Goal: Browse casually

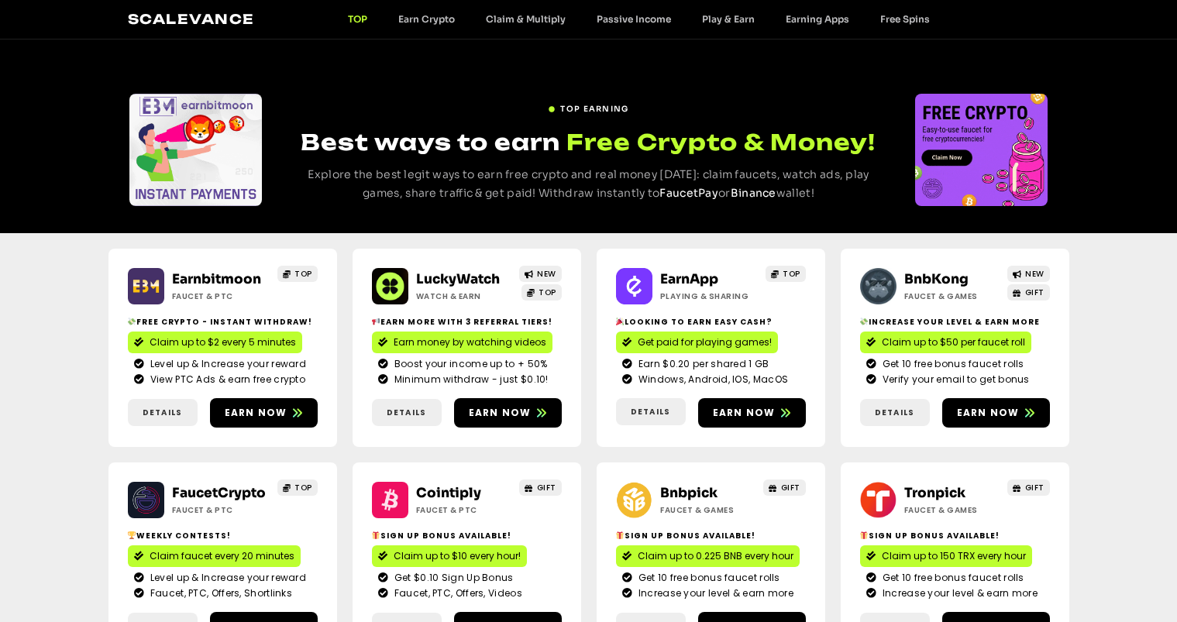
scroll to position [217, 0]
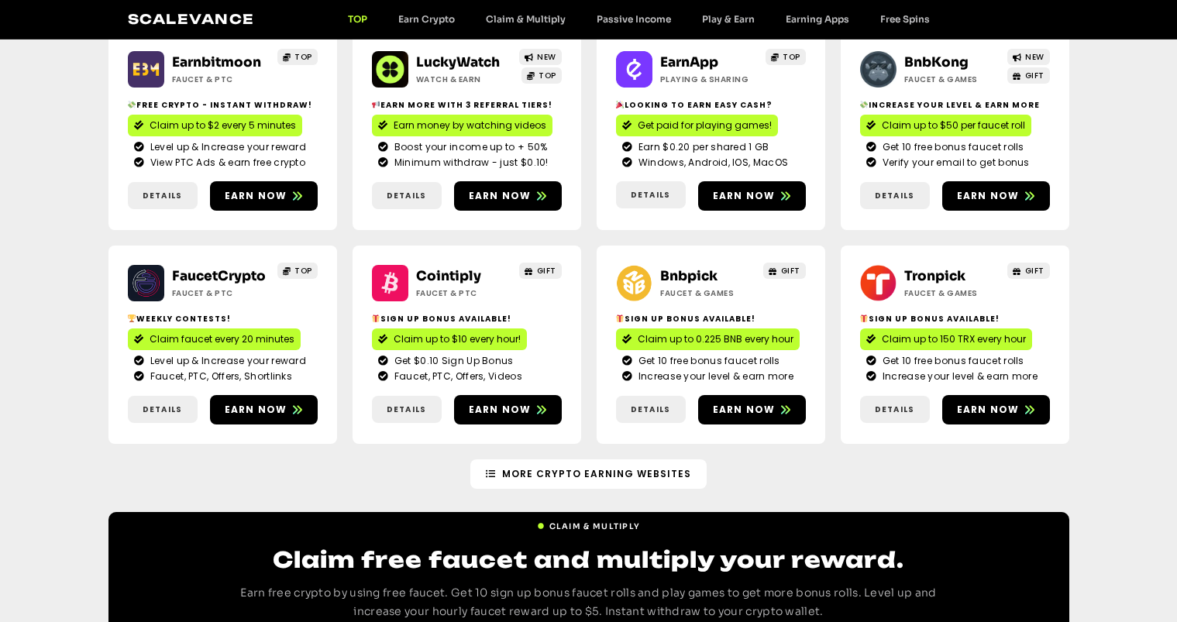
click at [29, 283] on link "Click Me" at bounding box center [29, 284] width 56 height 28
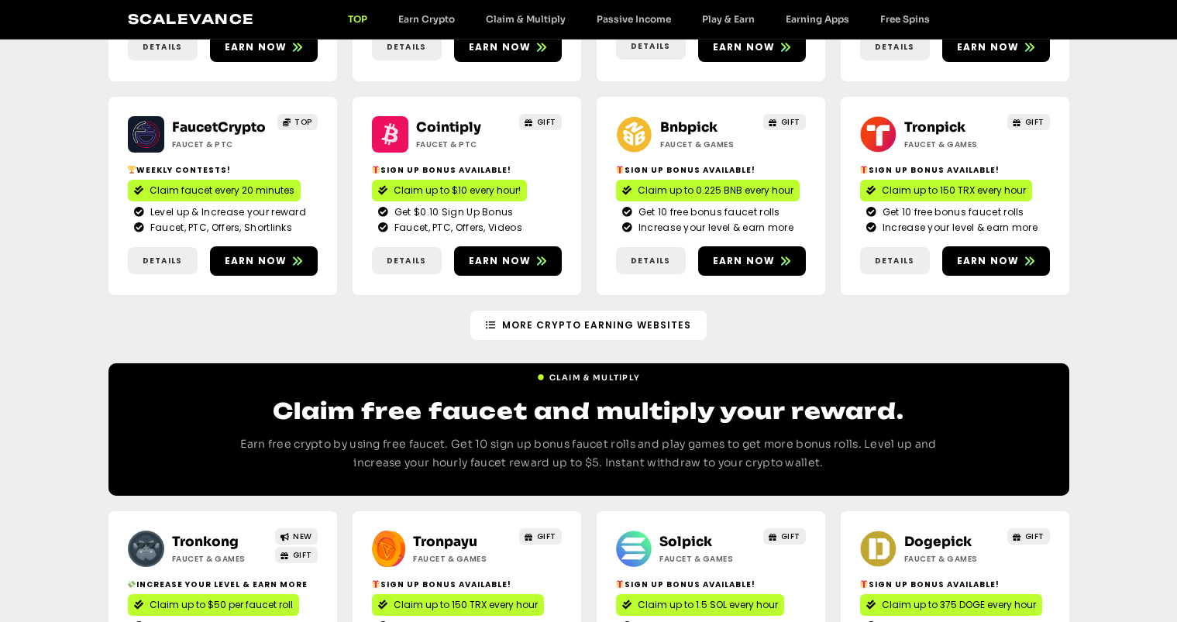
scroll to position [372, 0]
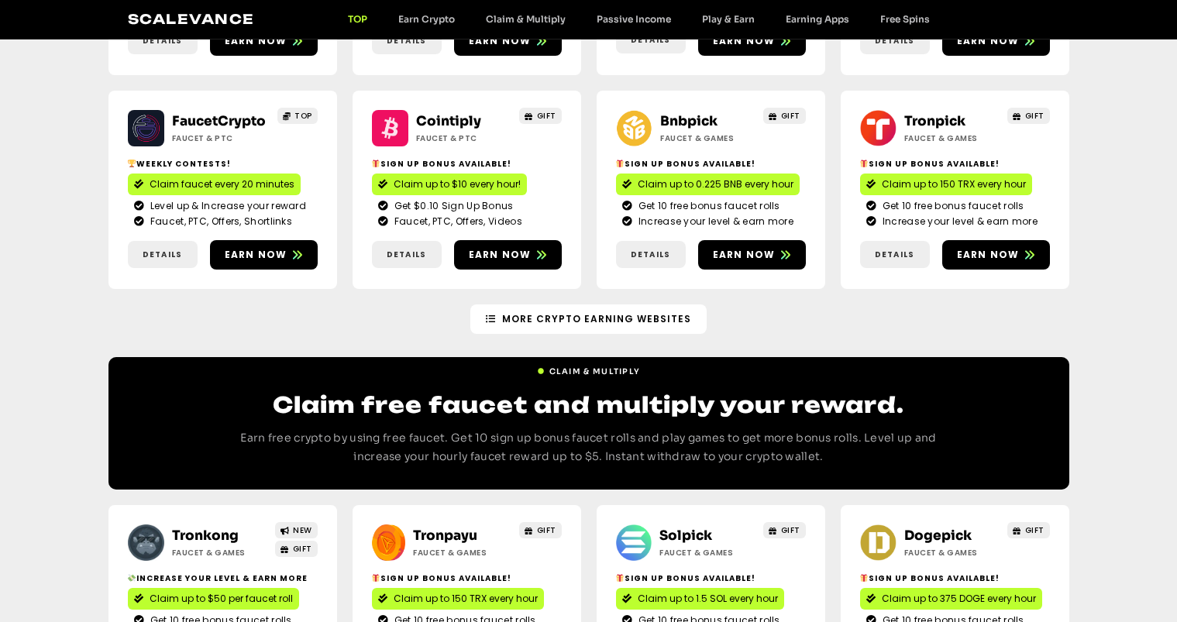
click at [29, 327] on link "Click Me" at bounding box center [29, 327] width 56 height 28
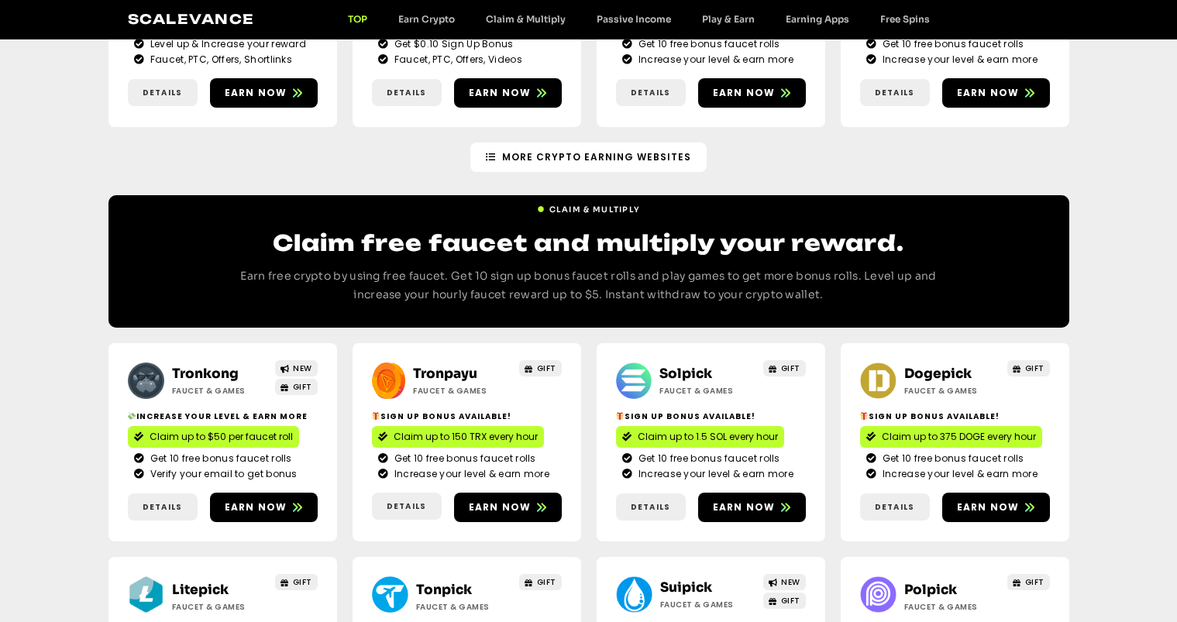
scroll to position [558, 0]
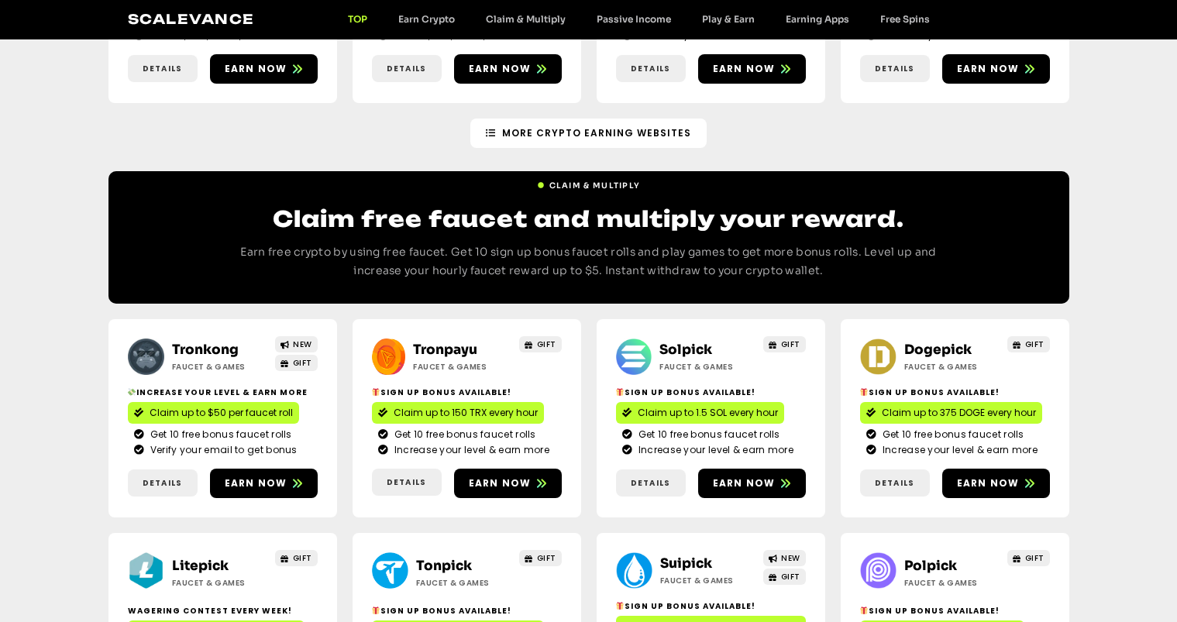
click at [29, 287] on link "Click Me" at bounding box center [29, 287] width 56 height 28
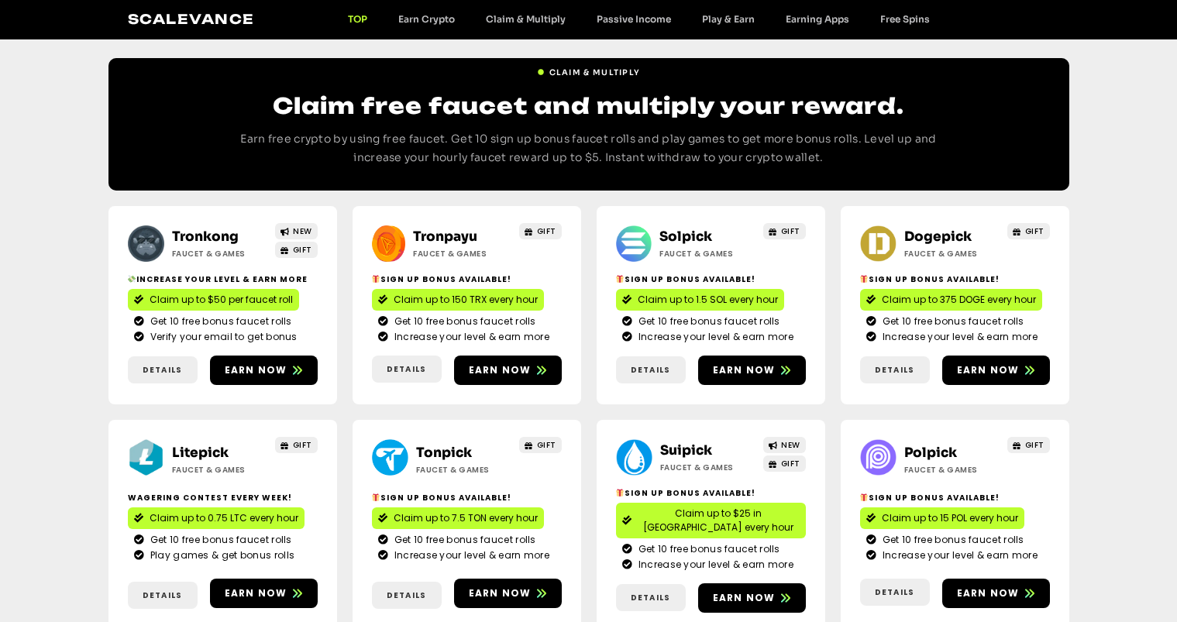
scroll to position [682, 0]
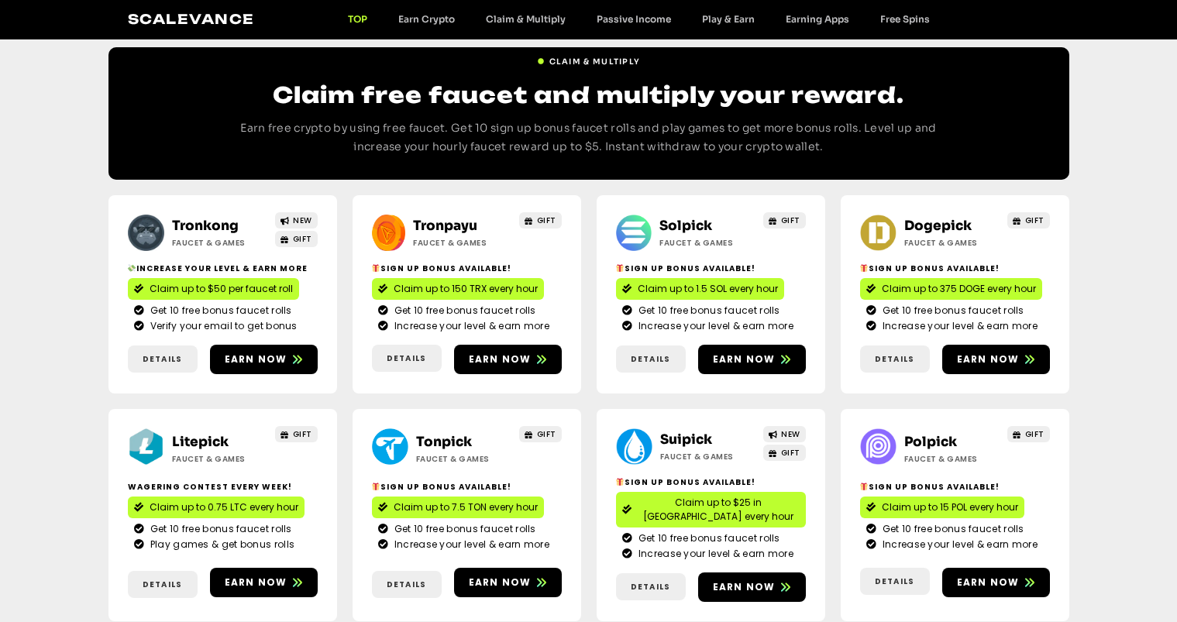
click at [29, 198] on link "Click Me" at bounding box center [29, 198] width 56 height 28
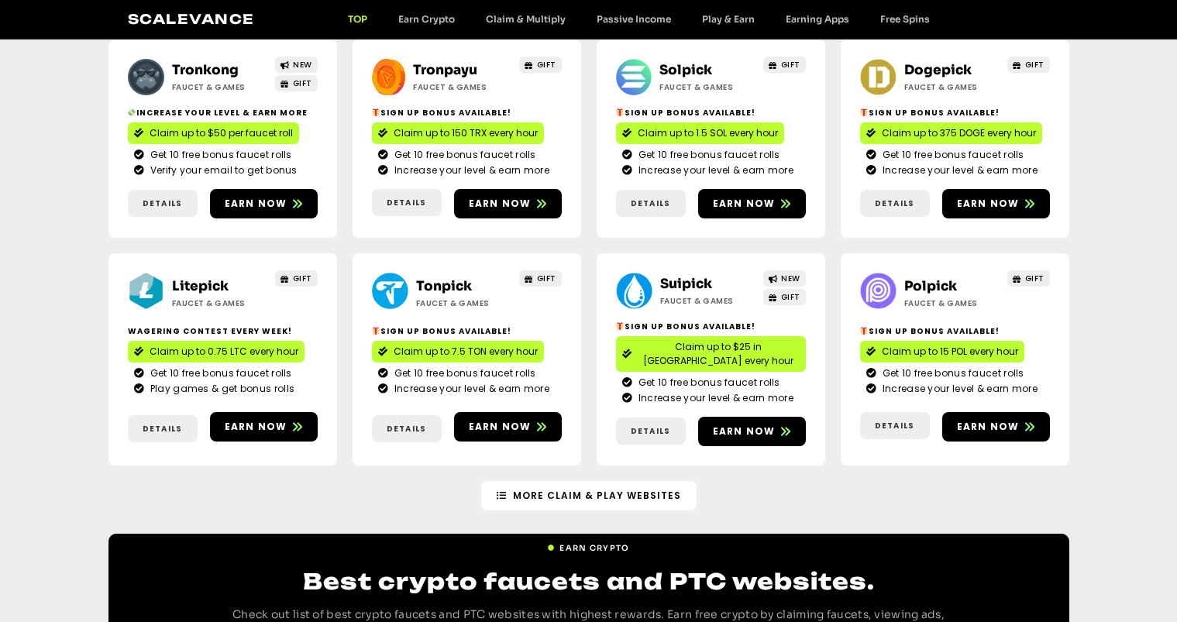
scroll to position [868, 0]
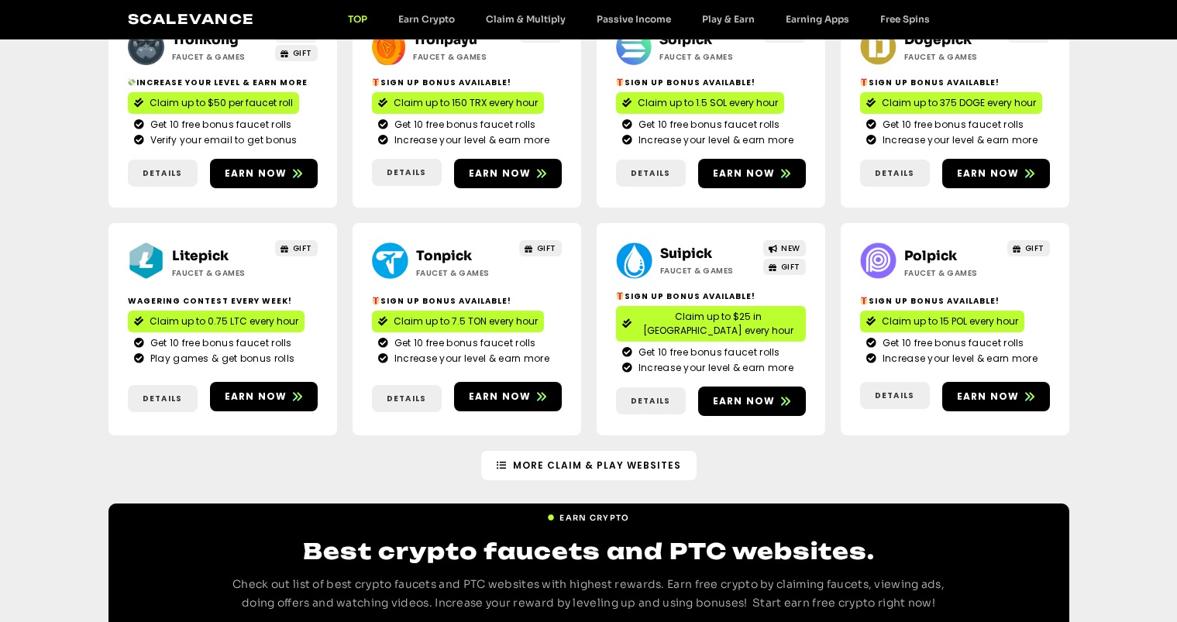
click at [29, 238] on link "Click Me" at bounding box center [29, 238] width 56 height 28
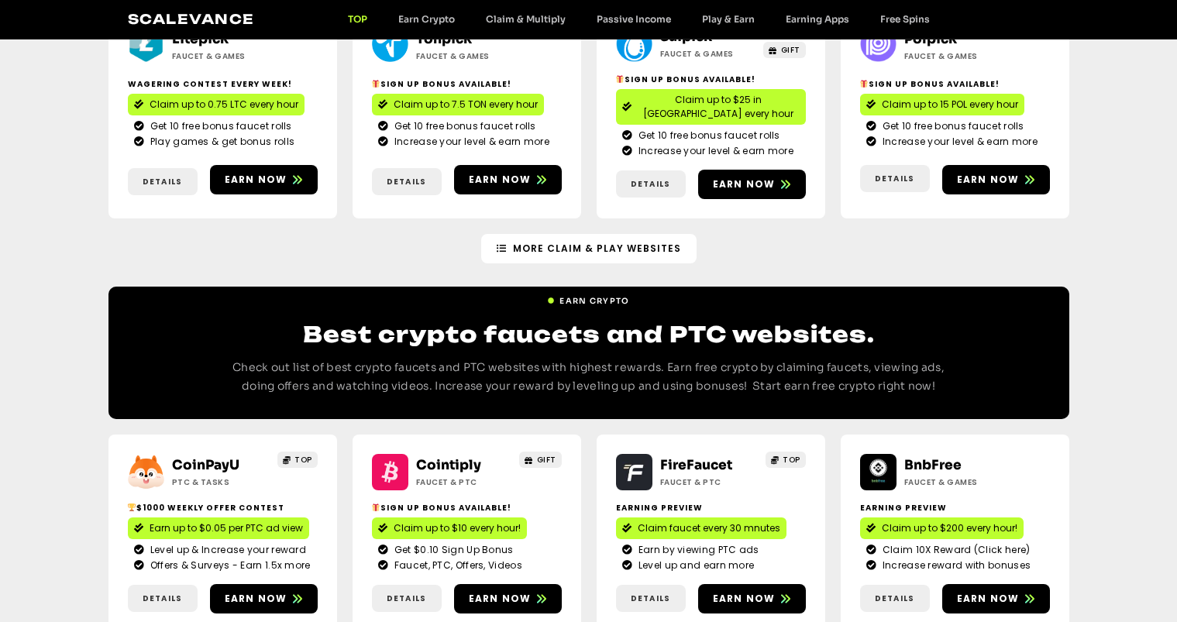
click at [29, 414] on link "Click Me" at bounding box center [29, 414] width 56 height 28
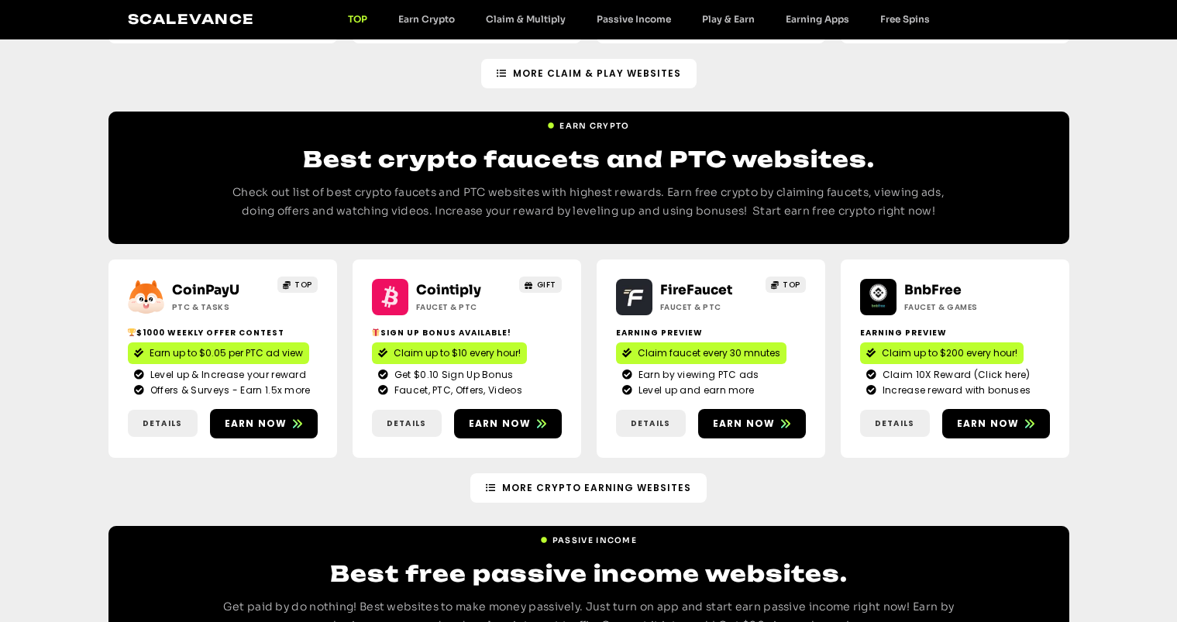
scroll to position [1332, 0]
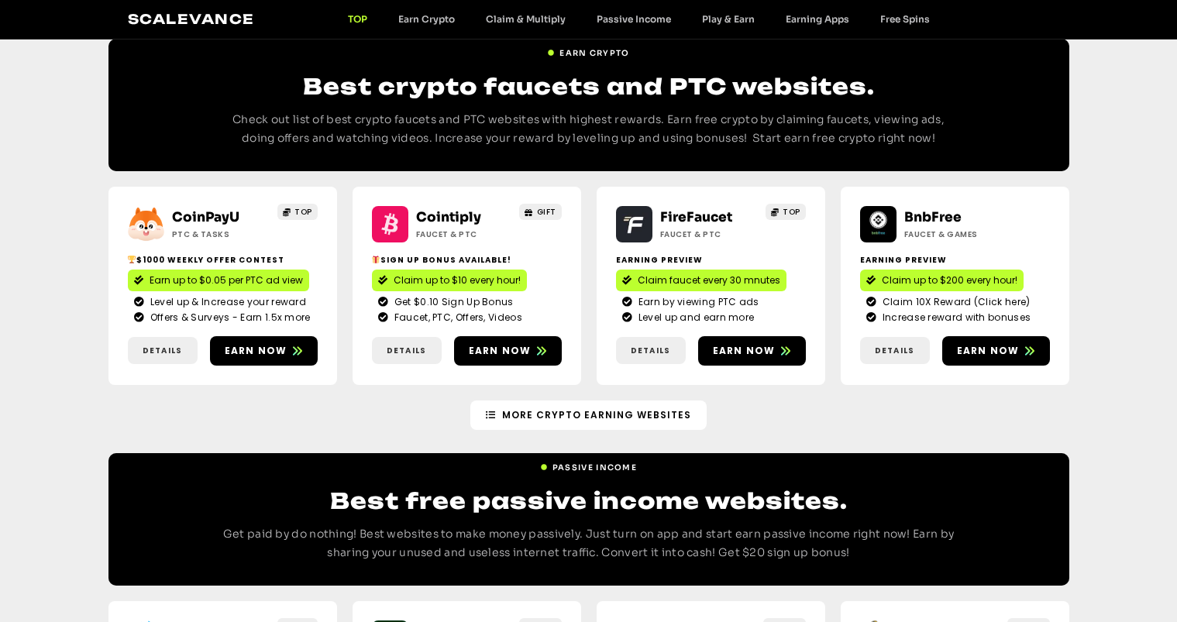
click at [29, 445] on link "Click Me" at bounding box center [29, 445] width 56 height 28
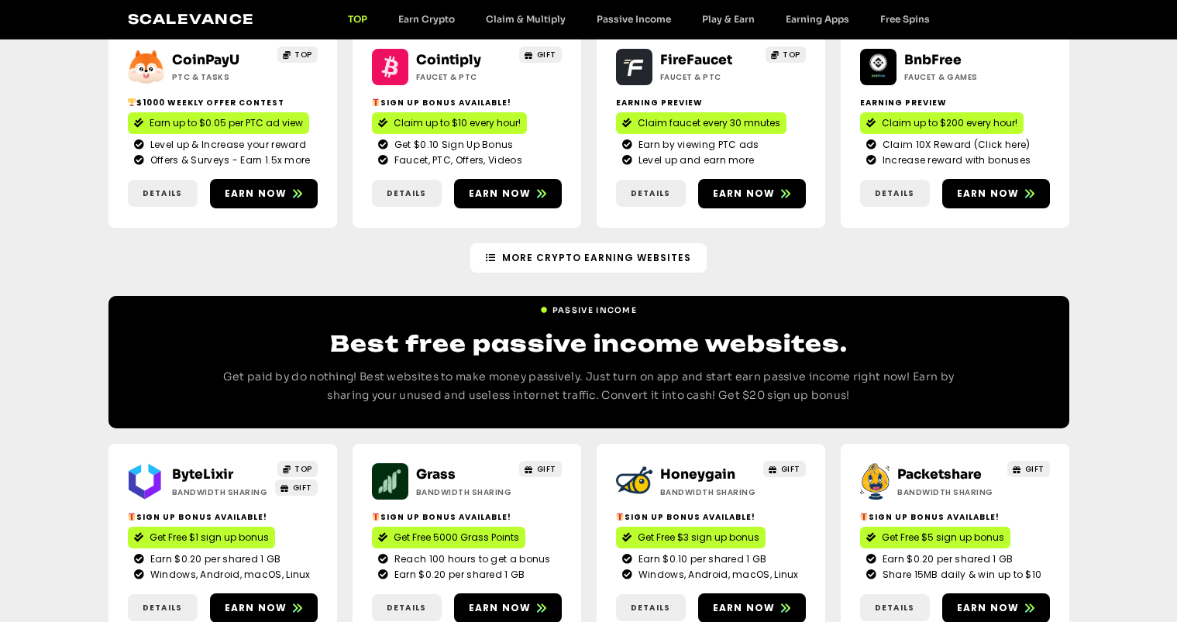
scroll to position [1518, 0]
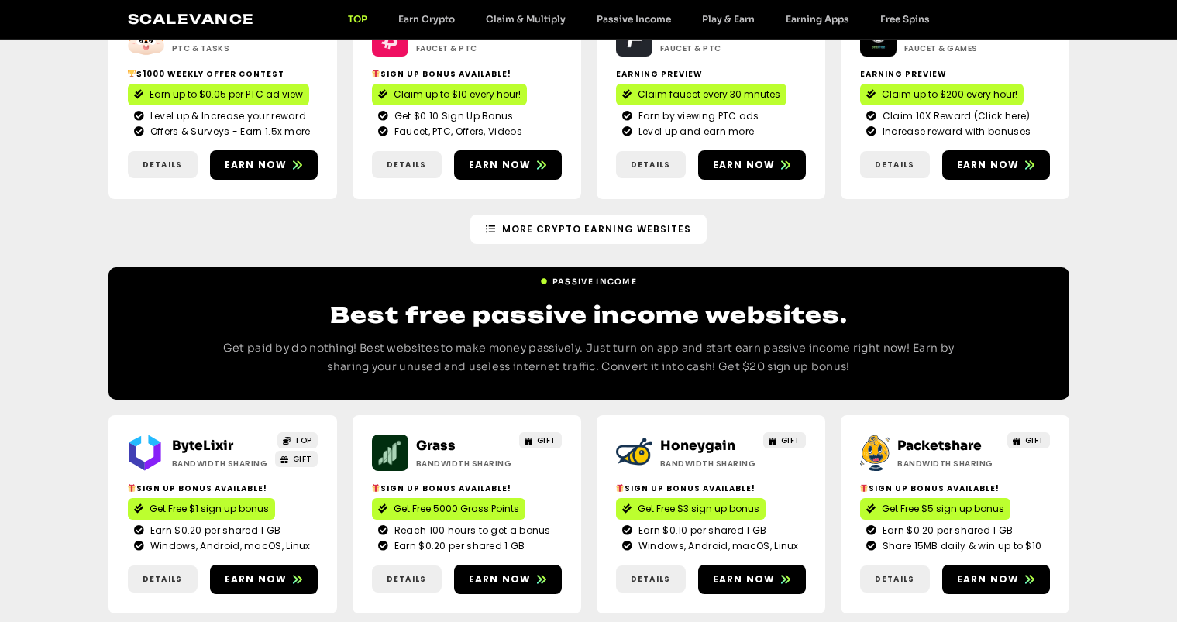
click at [29, 326] on link "Click Me" at bounding box center [29, 326] width 56 height 28
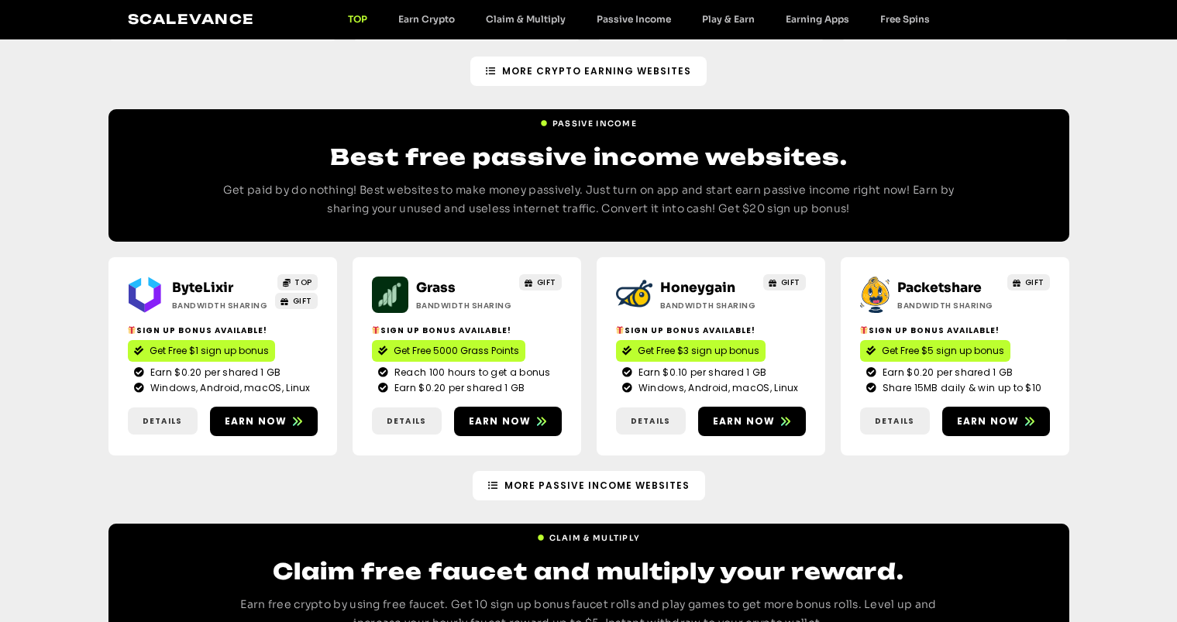
scroll to position [1692, 0]
